Goal: Check status: Check status

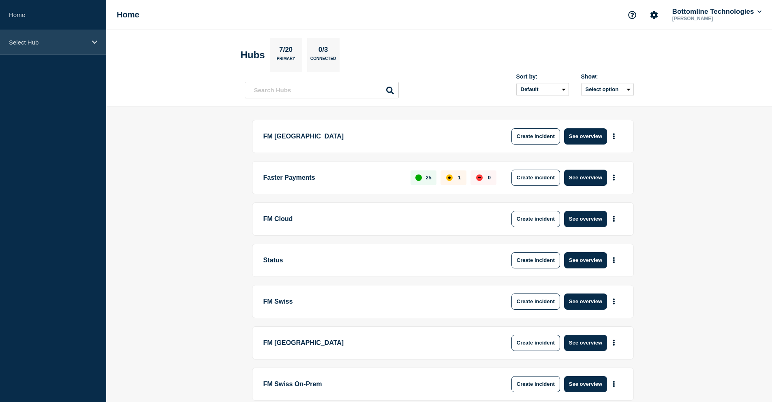
click at [59, 39] on p "Select Hub" at bounding box center [48, 42] width 78 height 7
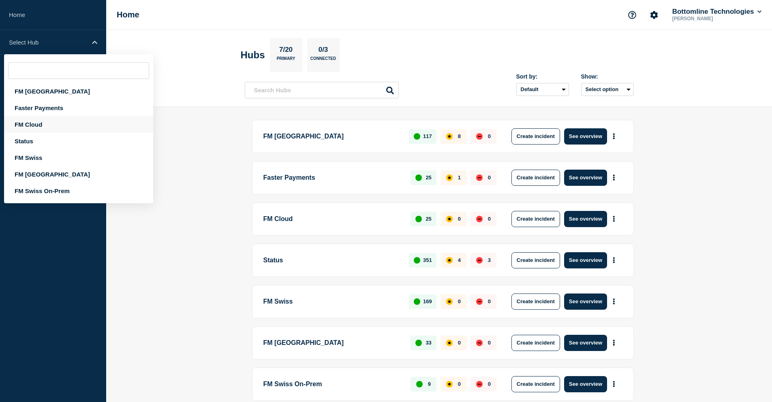
click at [41, 126] on div "FM Cloud" at bounding box center [78, 124] width 149 height 17
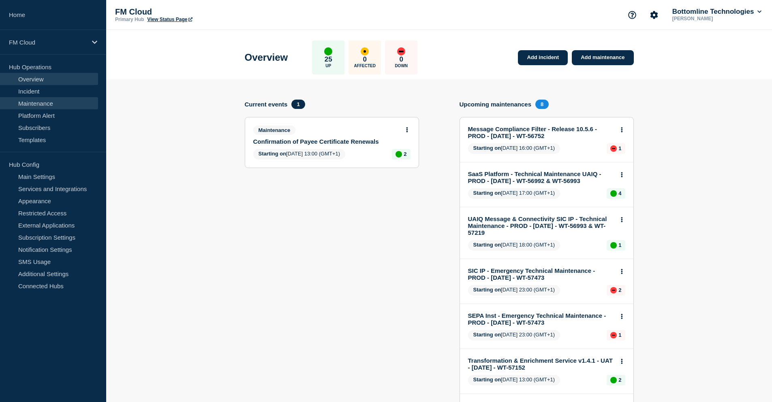
click at [43, 103] on link "Maintenance" at bounding box center [49, 103] width 98 height 12
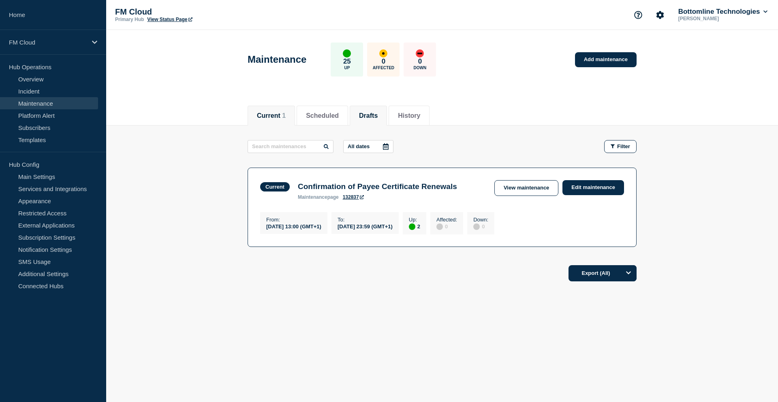
click at [378, 115] on button "Drafts" at bounding box center [368, 115] width 19 height 7
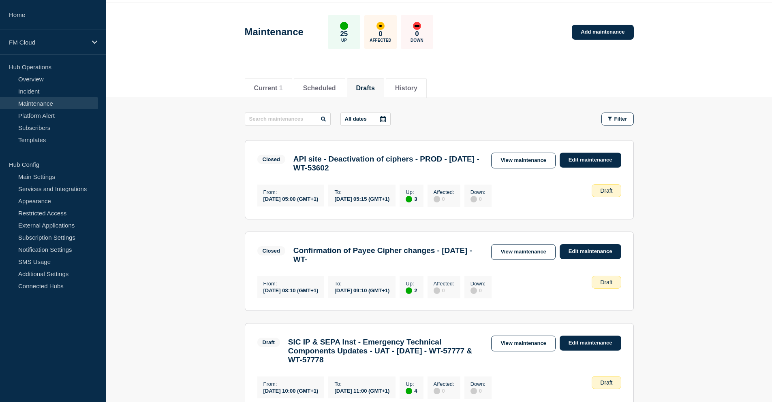
scroll to position [41, 0]
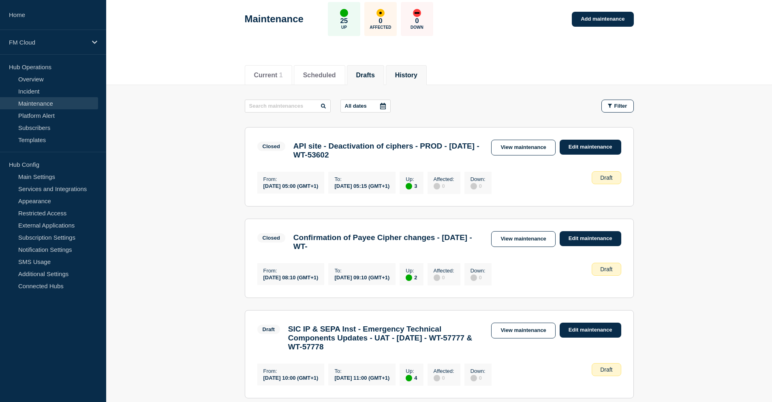
click at [417, 72] on button "History" at bounding box center [406, 75] width 22 height 7
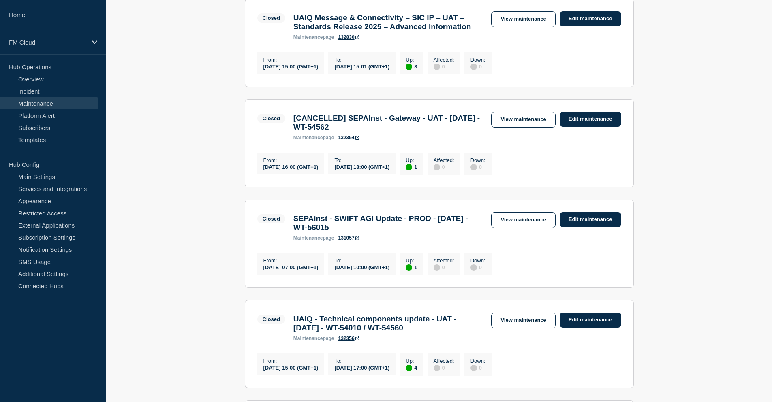
scroll to position [284, 0]
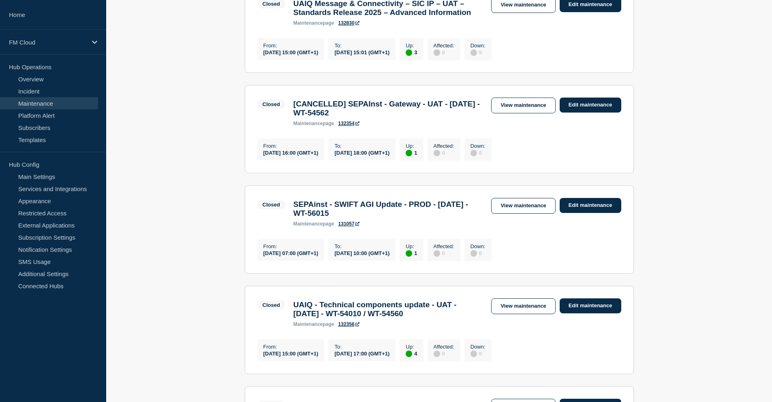
drag, startPoint x: 356, startPoint y: 137, endPoint x: 403, endPoint y: 153, distance: 50.2
click at [403, 126] on div "[CANCELLED] SEPAInst - Gateway - UAT - [DATE] - WT-54562 maintenance page 132354" at bounding box center [388, 113] width 198 height 27
click at [524, 113] on link "View maintenance" at bounding box center [523, 106] width 64 height 16
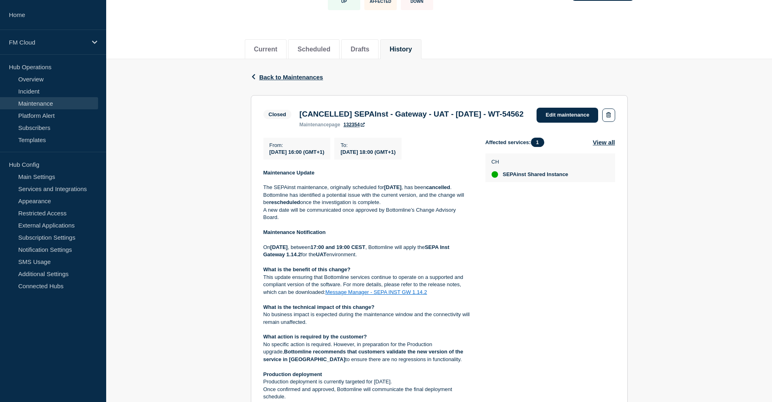
scroll to position [81, 0]
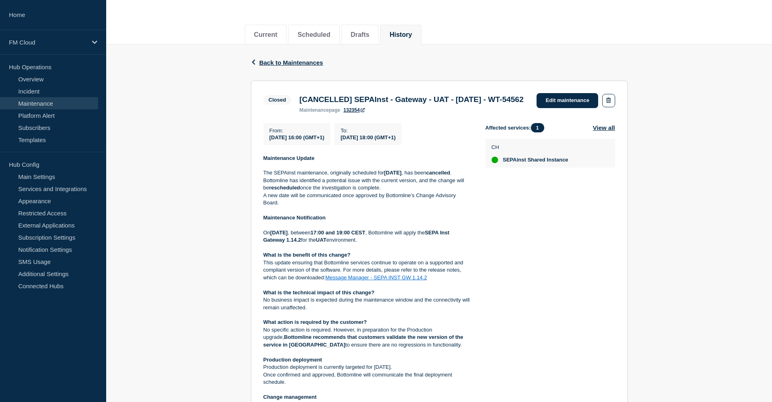
click at [405, 192] on p "Bottomline has identified a potential issue with the current version, and the c…" at bounding box center [367, 184] width 209 height 15
click at [395, 281] on link "Message Manager - SEPA INST GW 1.14.2" at bounding box center [376, 278] width 102 height 6
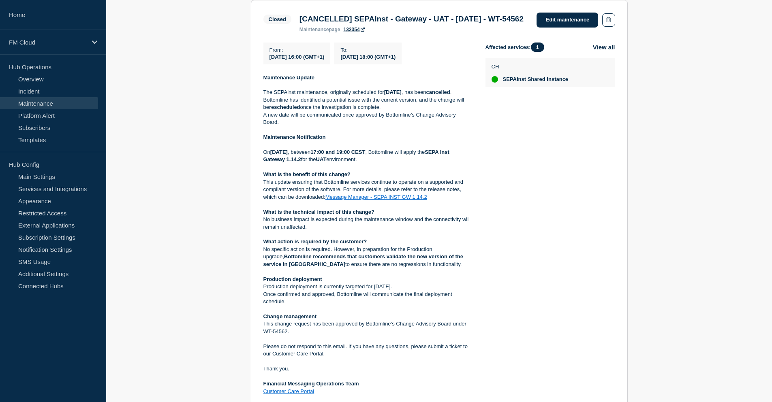
scroll to position [162, 0]
